Goal: Task Accomplishment & Management: Manage account settings

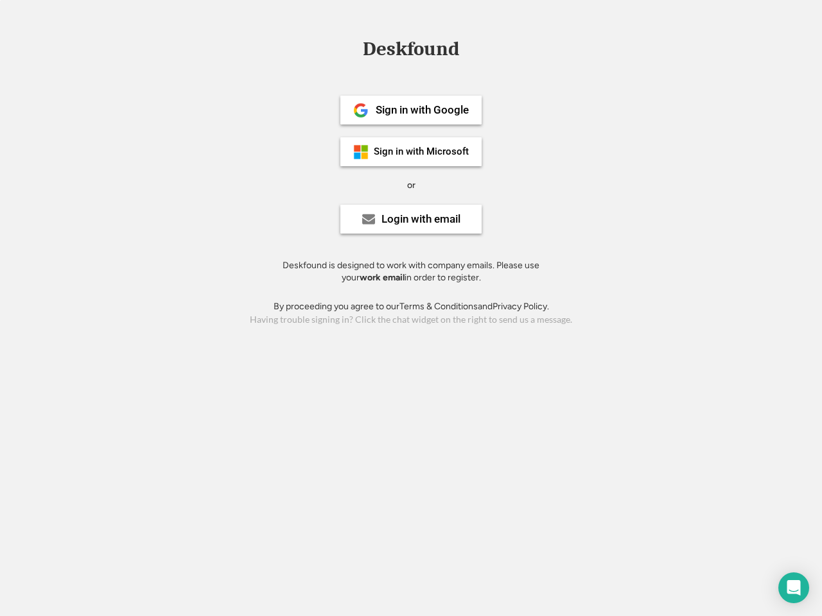
click at [411, 184] on div "or" at bounding box center [411, 185] width 8 height 13
click at [411, 51] on div "Deskfound" at bounding box center [410, 49] width 109 height 20
click at [351, 48] on div "Deskfound" at bounding box center [411, 51] width 822 height 24
click at [411, 51] on div "Deskfound" at bounding box center [410, 49] width 109 height 20
click at [411, 185] on div "or" at bounding box center [411, 185] width 8 height 13
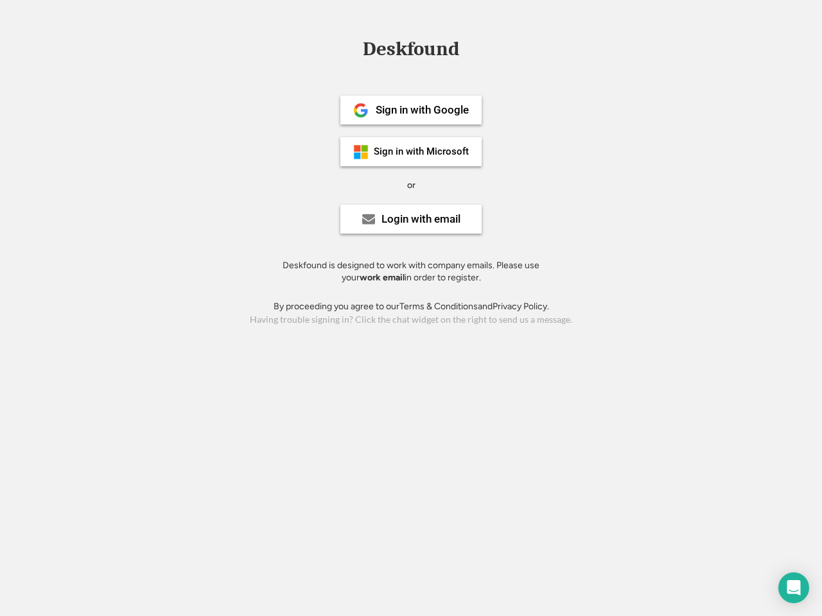
click at [411, 110] on div "Sign in with Google" at bounding box center [422, 110] width 93 height 11
click at [422, 110] on div "Sign in with Google" at bounding box center [422, 110] width 93 height 11
click at [361, 110] on img at bounding box center [360, 110] width 15 height 15
click at [411, 152] on div "Sign in with Microsoft" at bounding box center [421, 152] width 95 height 10
click at [422, 152] on div "Sign in with Microsoft" at bounding box center [421, 152] width 95 height 10
